Goal: Task Accomplishment & Management: Manage account settings

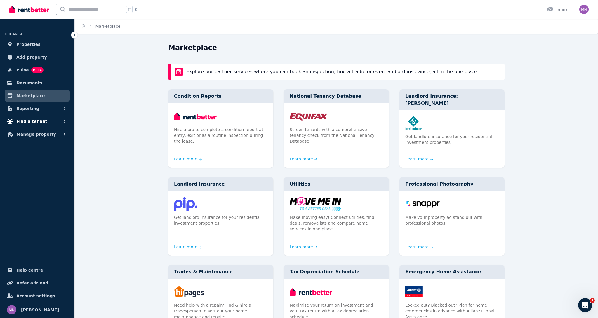
click at [38, 123] on span "Find a tenant" at bounding box center [31, 121] width 31 height 7
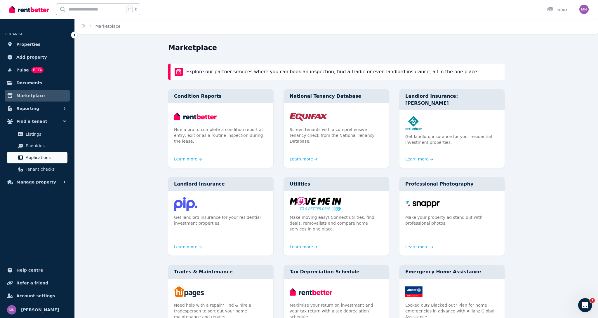
click at [36, 154] on link "Applications" at bounding box center [37, 158] width 60 height 12
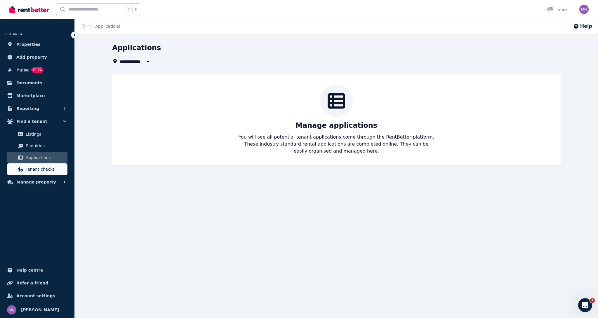
click at [52, 172] on span "Tenant checks" at bounding box center [45, 169] width 39 height 7
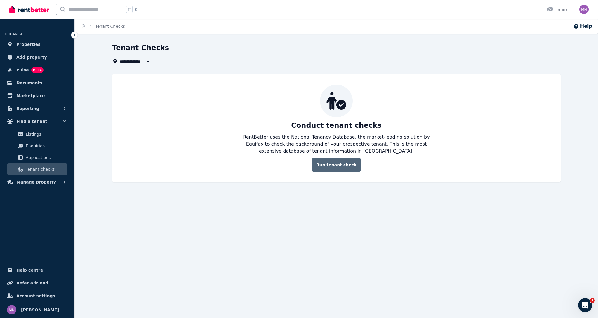
click at [333, 165] on link "Run tenant check" at bounding box center [336, 164] width 49 height 13
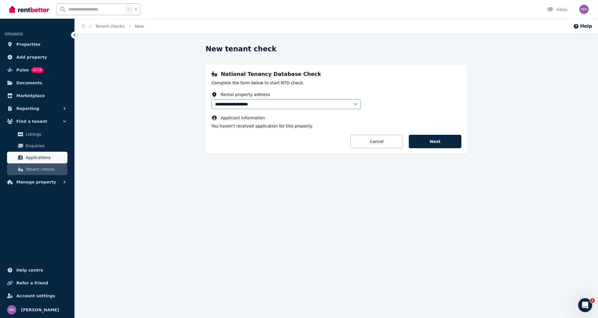
click at [38, 161] on link "Applications" at bounding box center [37, 158] width 60 height 12
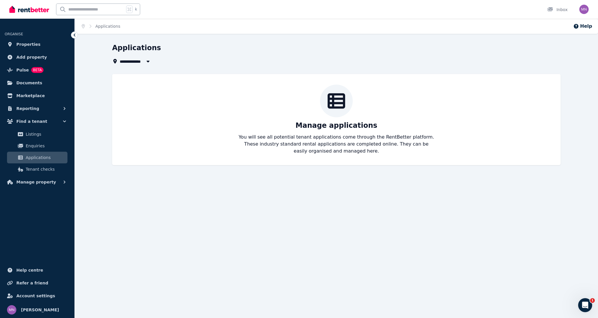
click at [358, 133] on div "Manage applications You will see all potential tenant applications come through…" at bounding box center [336, 120] width 437 height 70
click at [147, 62] on icon "button" at bounding box center [148, 61] width 6 height 5
type input "**********"
click at [140, 83] on span "Easy Street, [PERSON_NAME][GEOGRAPHIC_DATA]" at bounding box center [152, 83] width 59 height 6
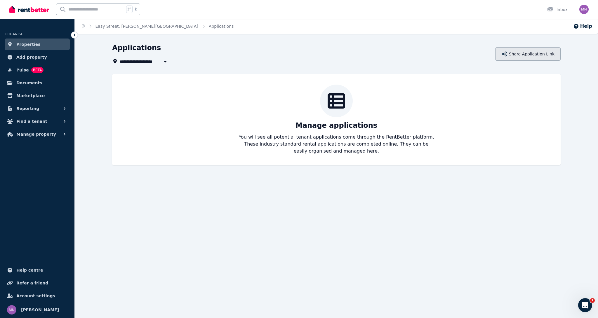
click at [535, 59] on button "Share Application Link" at bounding box center [527, 53] width 65 height 13
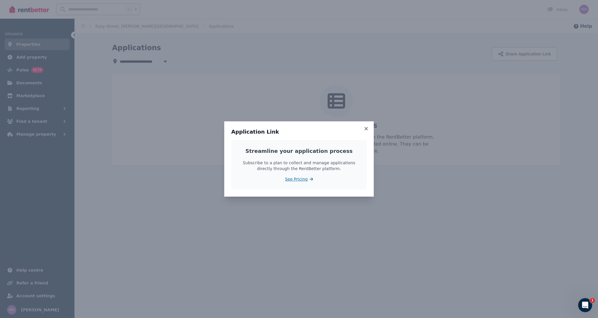
click at [301, 181] on span "See Pricing" at bounding box center [296, 179] width 23 height 6
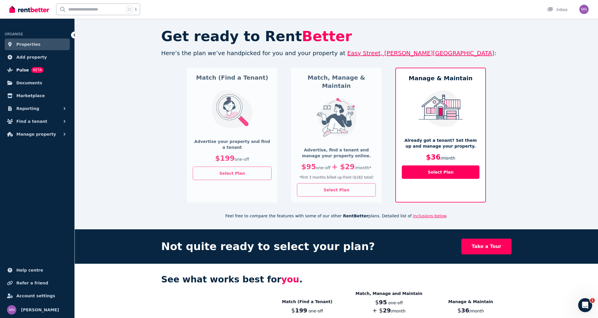
click at [25, 71] on span "Pulse" at bounding box center [22, 70] width 13 height 7
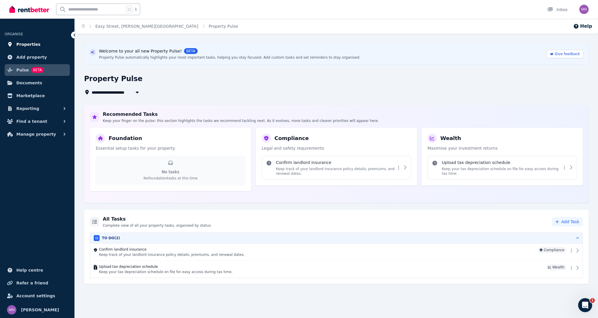
click at [30, 44] on span "Properties" at bounding box center [28, 44] width 24 height 7
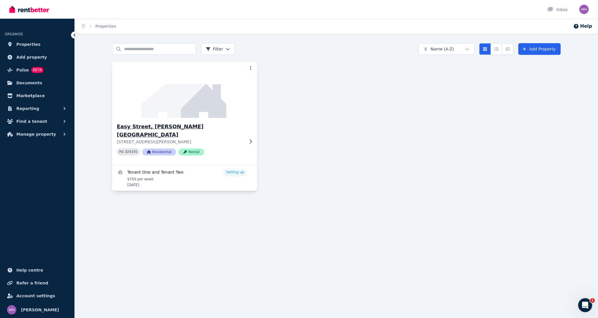
click at [164, 112] on img at bounding box center [185, 89] width 152 height 59
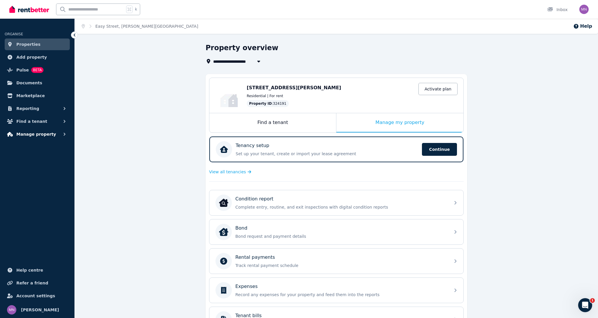
click at [34, 135] on span "Manage property" at bounding box center [36, 134] width 40 height 7
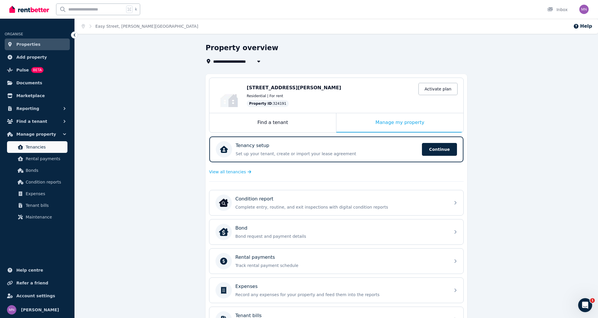
click at [41, 149] on span "Tenancies" at bounding box center [45, 147] width 39 height 7
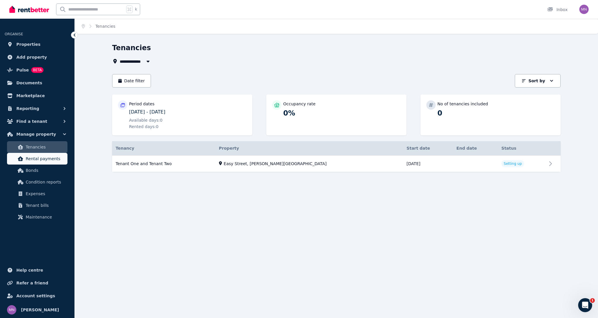
click at [38, 158] on span "Rental payments" at bounding box center [45, 158] width 39 height 7
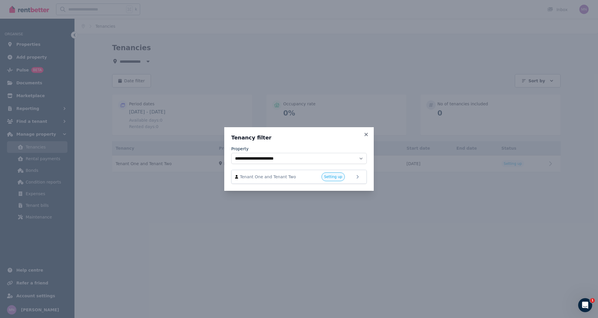
click at [32, 173] on div "**********" at bounding box center [299, 159] width 598 height 318
click at [366, 137] on h3 "Tenancy filter" at bounding box center [298, 137] width 135 height 7
click at [365, 136] on icon at bounding box center [365, 134] width 3 height 3
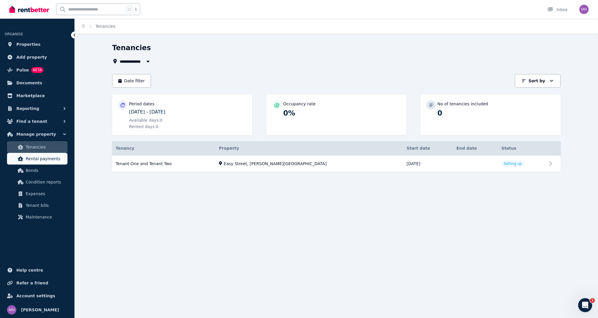
click at [36, 158] on span "Rental payments" at bounding box center [45, 158] width 39 height 7
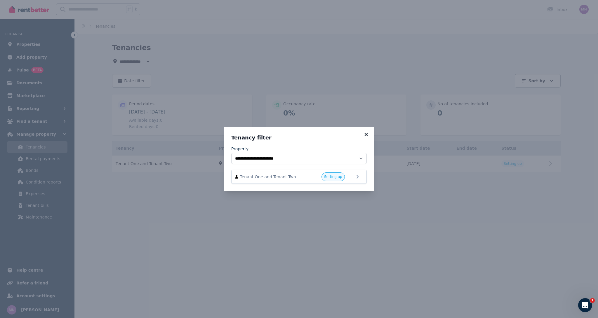
click at [365, 137] on icon at bounding box center [366, 134] width 6 height 5
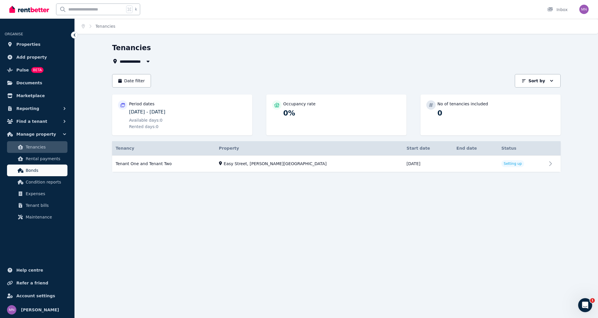
click at [45, 172] on span "Bonds" at bounding box center [45, 170] width 39 height 7
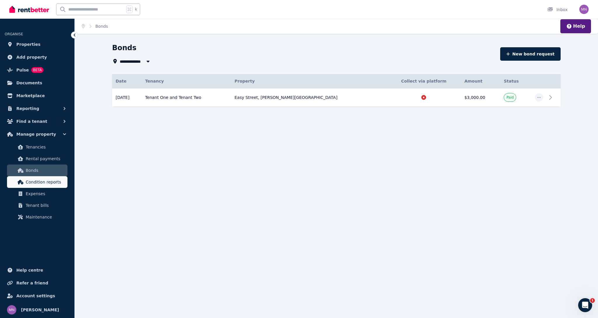
click at [39, 182] on span "Condition reports" at bounding box center [45, 182] width 39 height 7
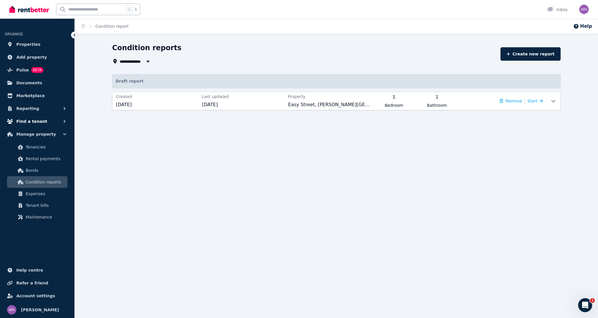
click at [41, 125] on button "Find a tenant" at bounding box center [37, 122] width 65 height 12
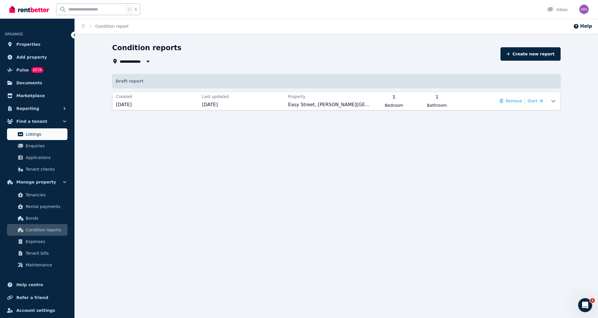
click at [37, 133] on span "Listings" at bounding box center [45, 134] width 39 height 7
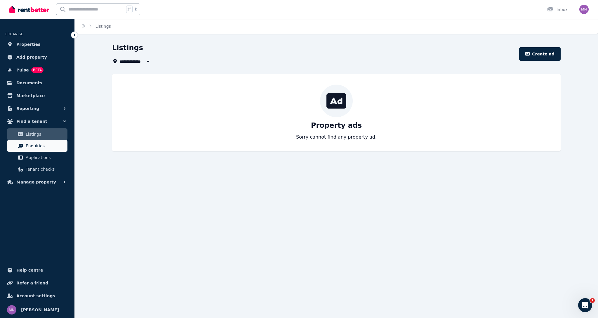
click at [32, 146] on span "Enquiries" at bounding box center [45, 145] width 39 height 7
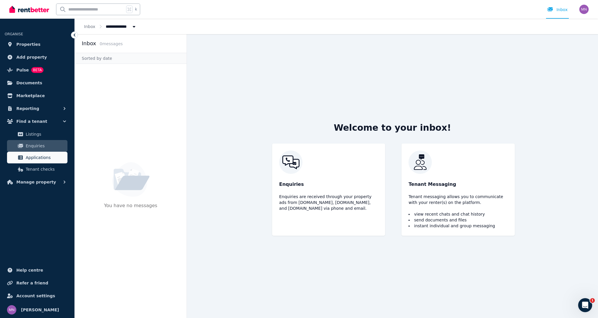
click at [30, 158] on span "Applications" at bounding box center [45, 157] width 39 height 7
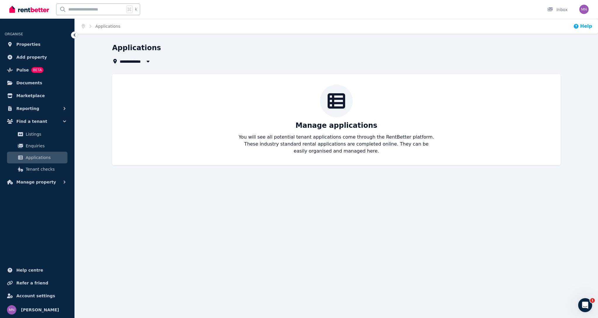
click at [582, 25] on button "Help" at bounding box center [582, 26] width 19 height 7
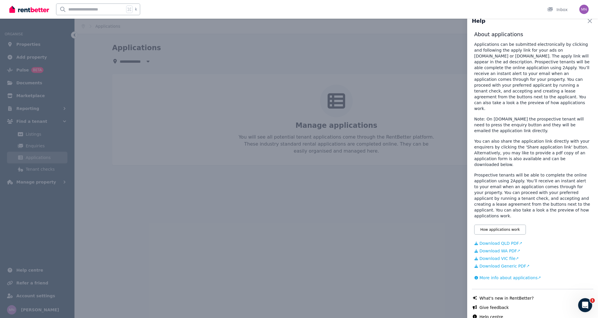
scroll to position [6, 0]
click at [497, 264] on link "Download Generic PDF" at bounding box center [532, 267] width 117 height 6
